Goal: Find specific page/section: Find specific page/section

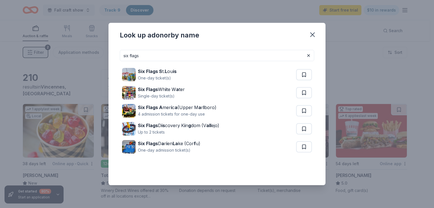
click at [314, 36] on icon "button" at bounding box center [312, 35] width 4 height 4
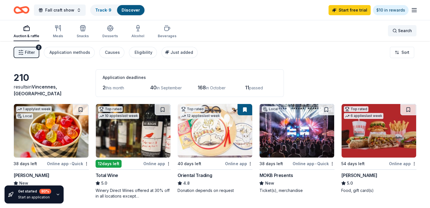
click at [398, 33] on span "Search" at bounding box center [405, 30] width 14 height 7
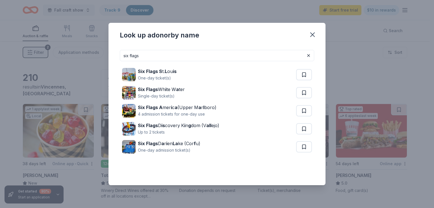
type input "six flags"
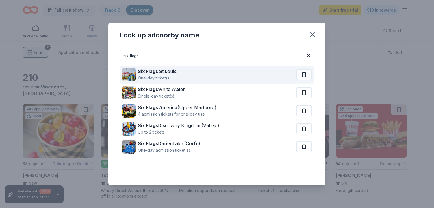
click at [134, 69] on img at bounding box center [129, 75] width 14 height 14
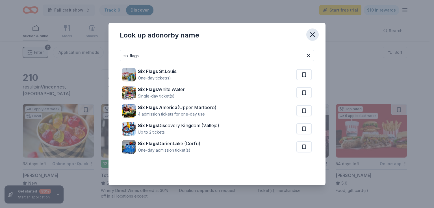
click at [315, 34] on icon "button" at bounding box center [312, 35] width 8 height 8
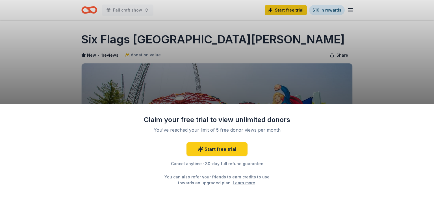
scroll to position [85, 0]
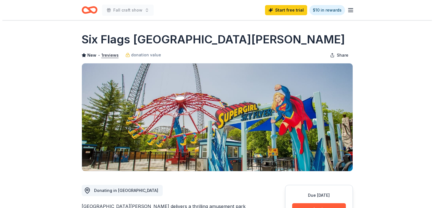
scroll to position [85, 0]
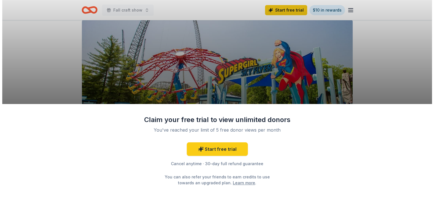
scroll to position [56, 0]
